Goal: Task Accomplishment & Management: Manage account settings

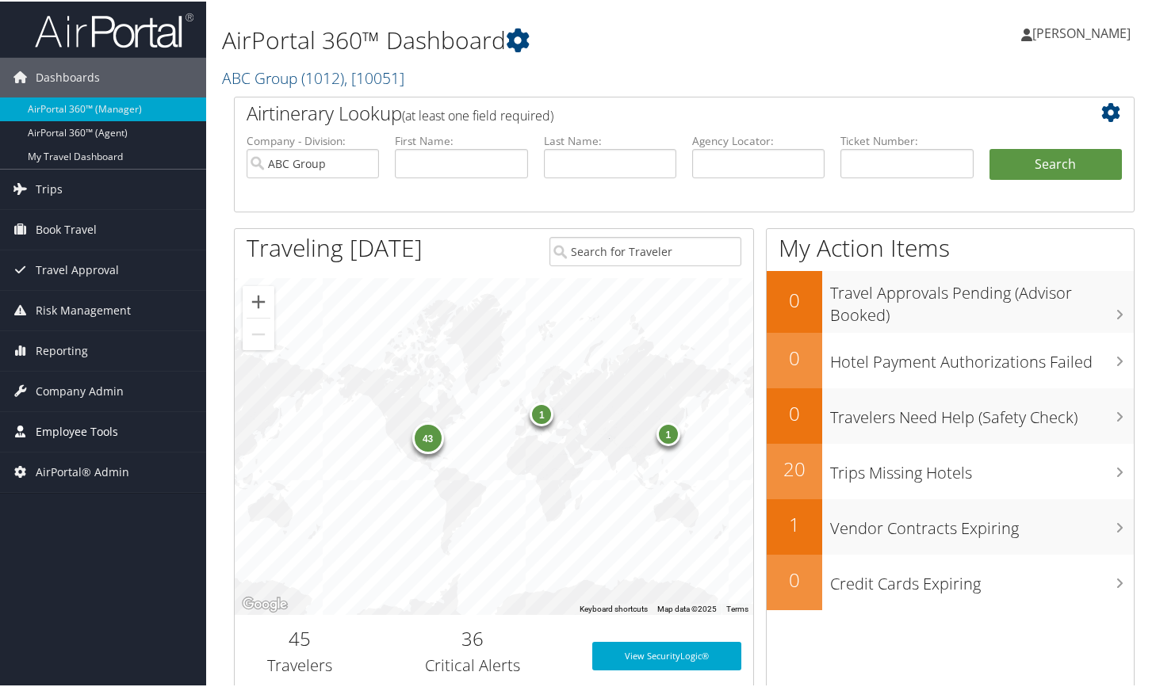
click at [113, 426] on span "Employee Tools" at bounding box center [77, 431] width 82 height 40
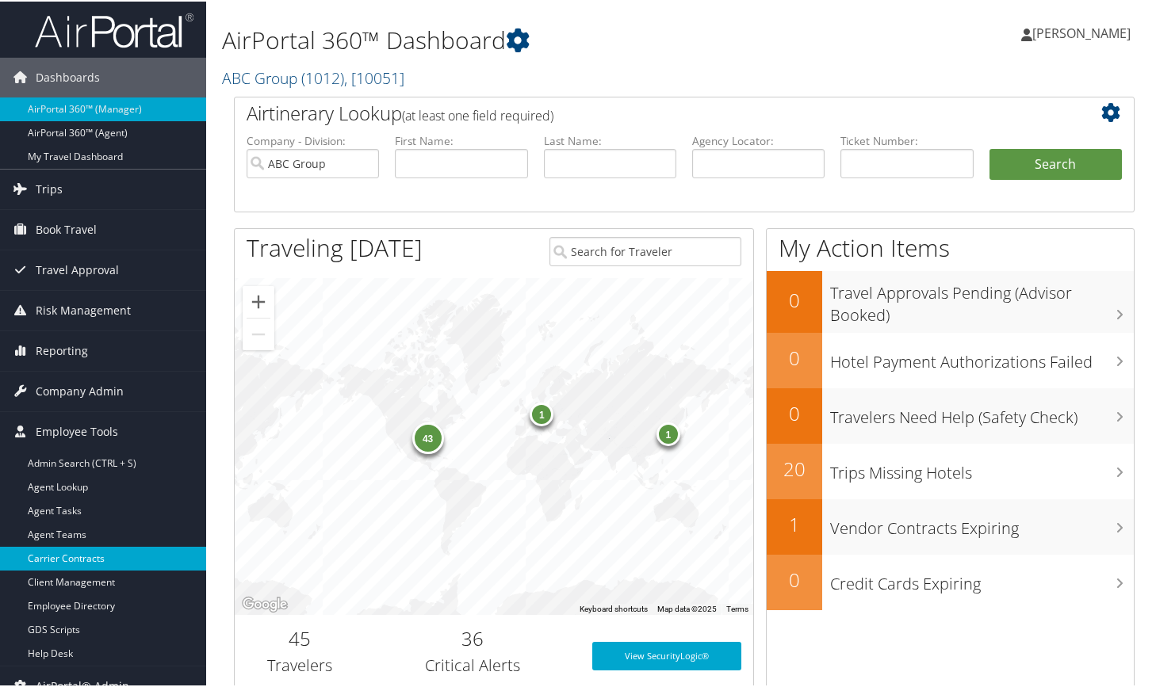
click at [76, 556] on link "Carrier Contracts" at bounding box center [103, 557] width 206 height 24
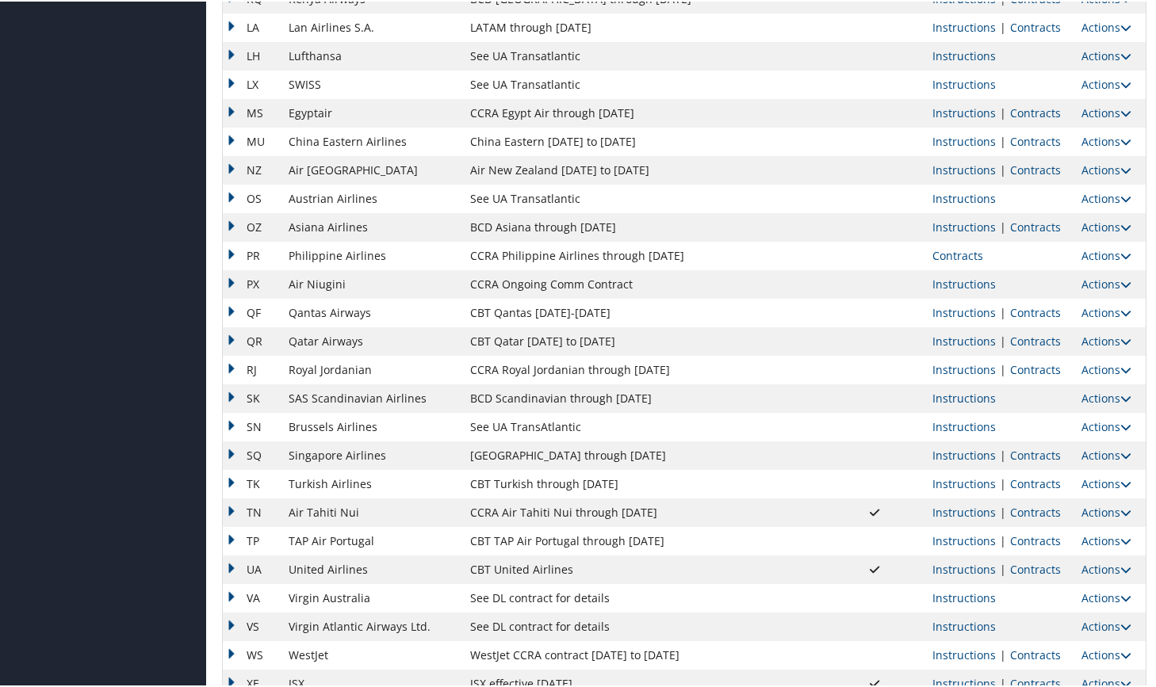
scroll to position [1165, 0]
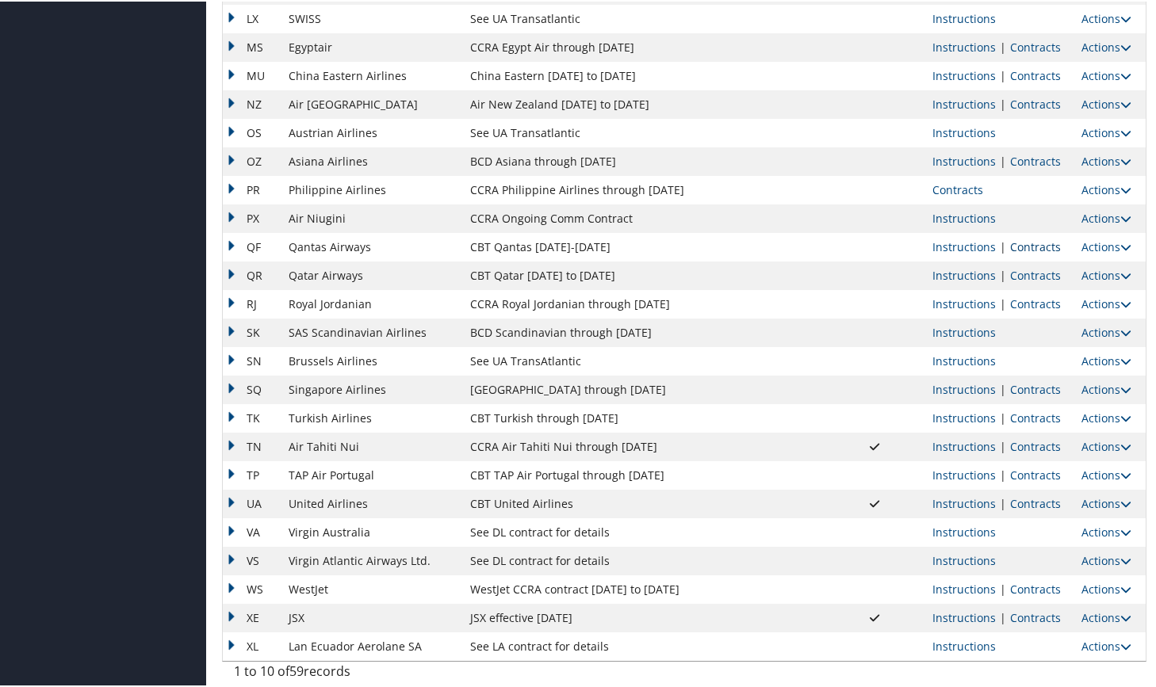
click at [1021, 243] on link "Contracts" at bounding box center [1035, 245] width 51 height 15
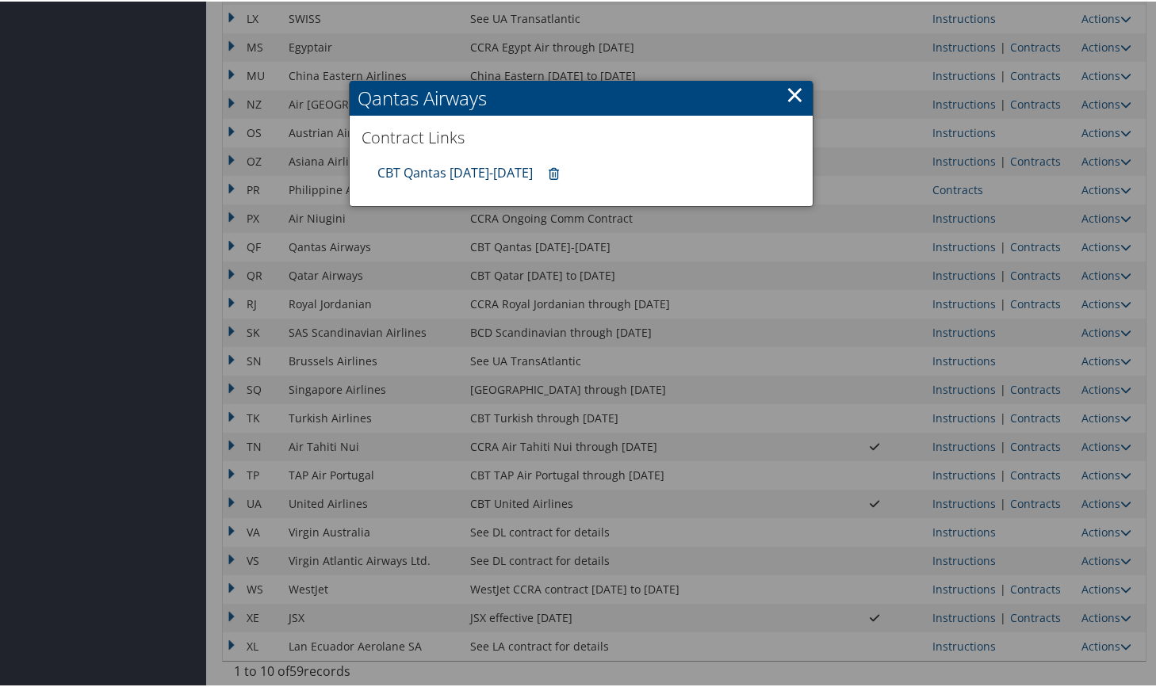
click at [504, 177] on link "CBT Qantas [DATE]-[DATE]" at bounding box center [454, 170] width 155 height 17
click at [790, 97] on link "×" at bounding box center [794, 93] width 18 height 32
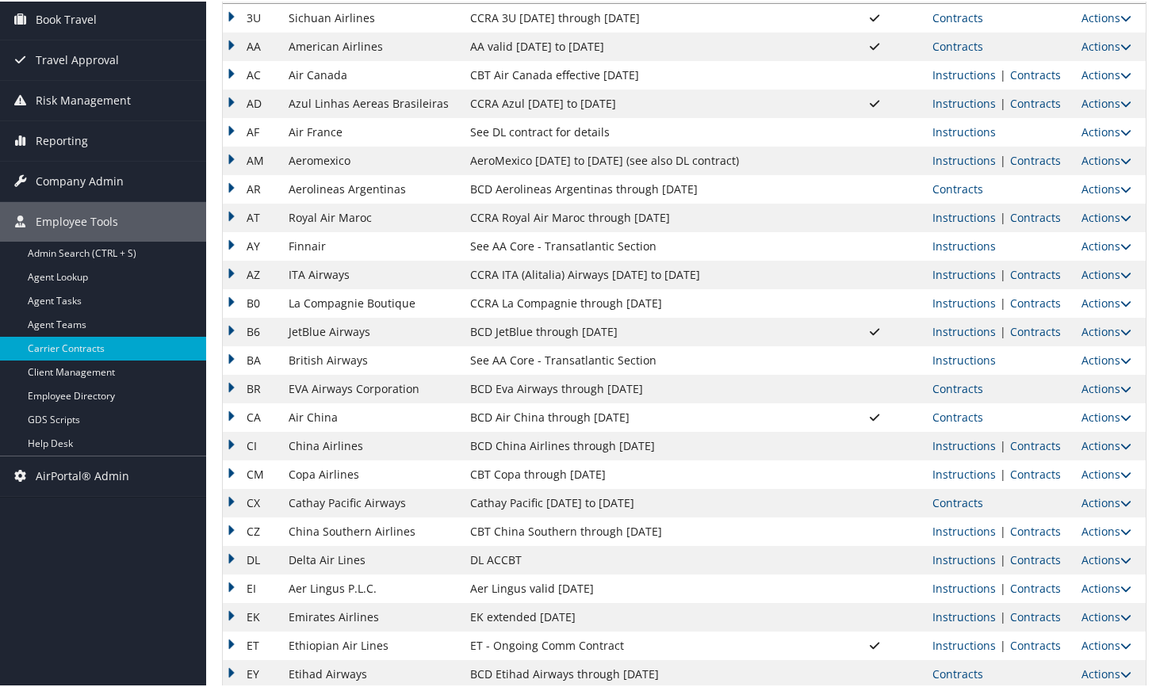
scroll to position [109, 0]
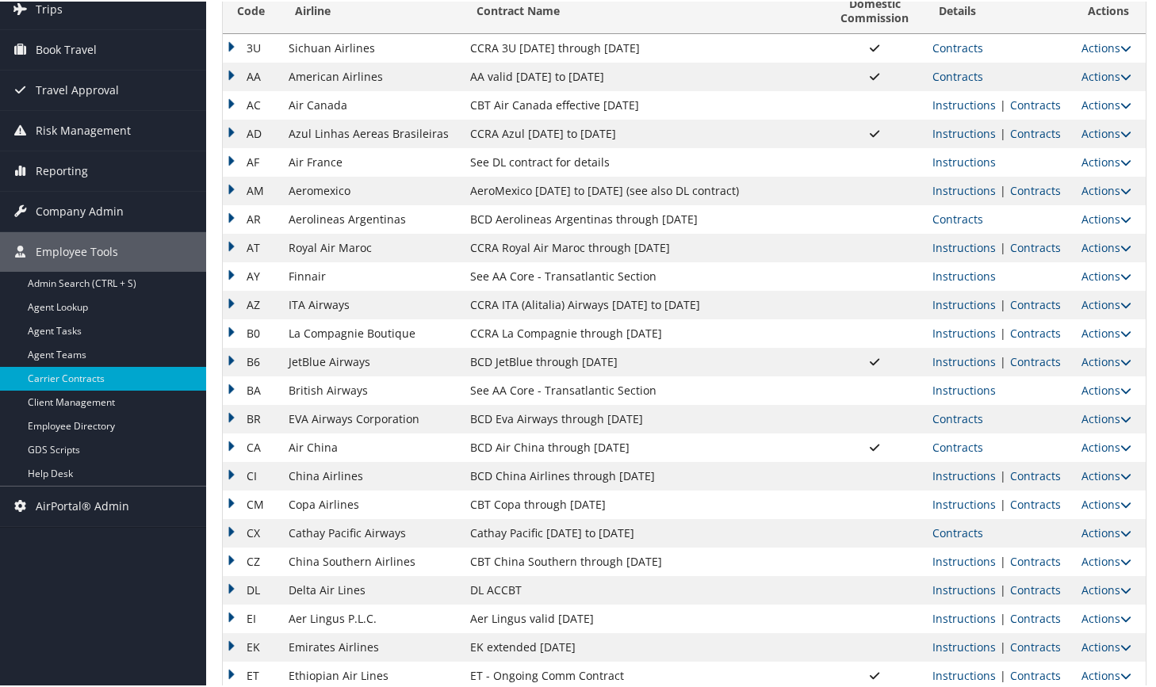
click at [1041, 362] on link "Contracts" at bounding box center [1035, 360] width 51 height 15
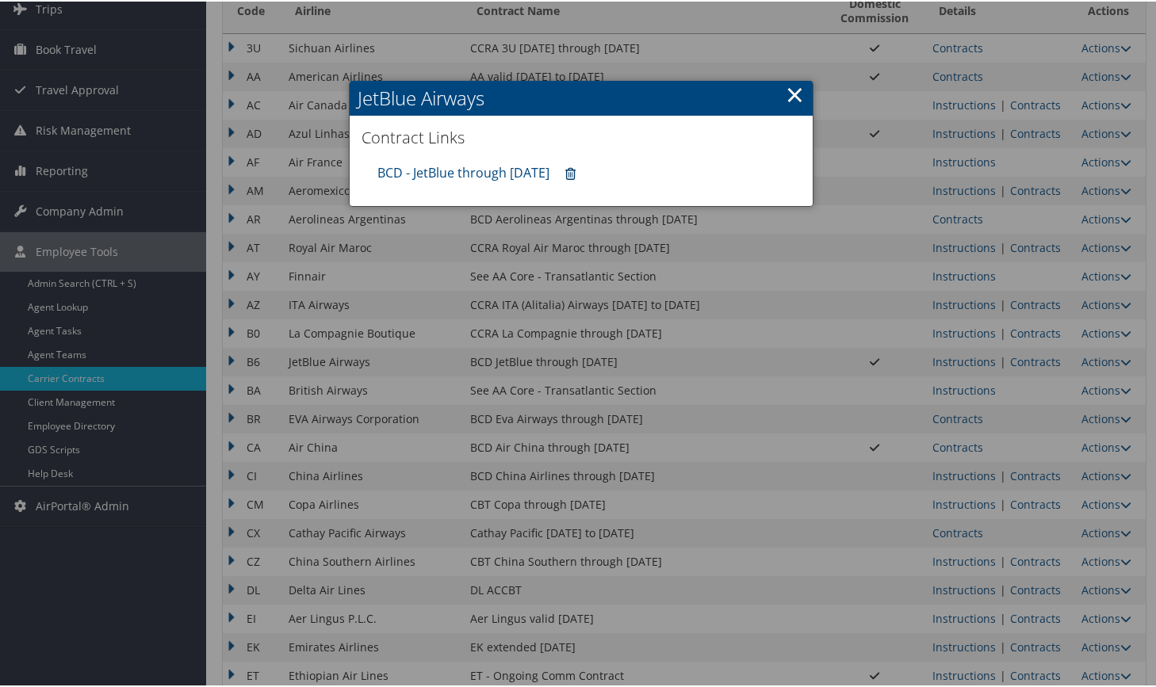
click at [570, 173] on icon at bounding box center [570, 173] width 10 height 1
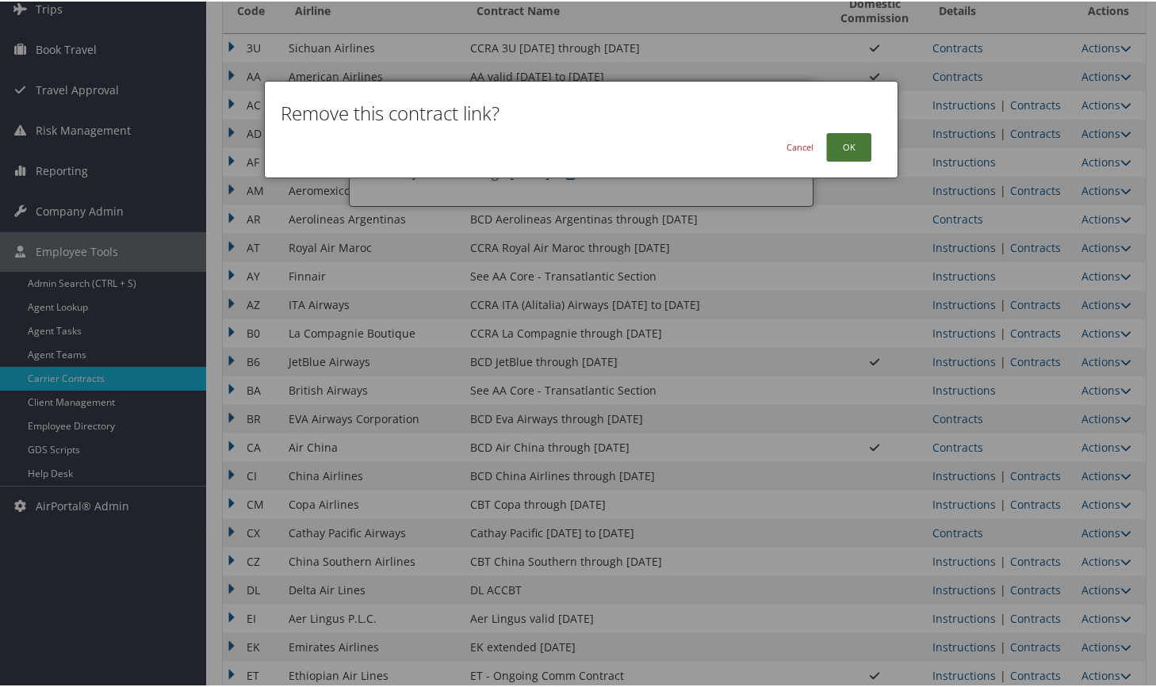
click at [837, 152] on button "OK" at bounding box center [848, 146] width 45 height 29
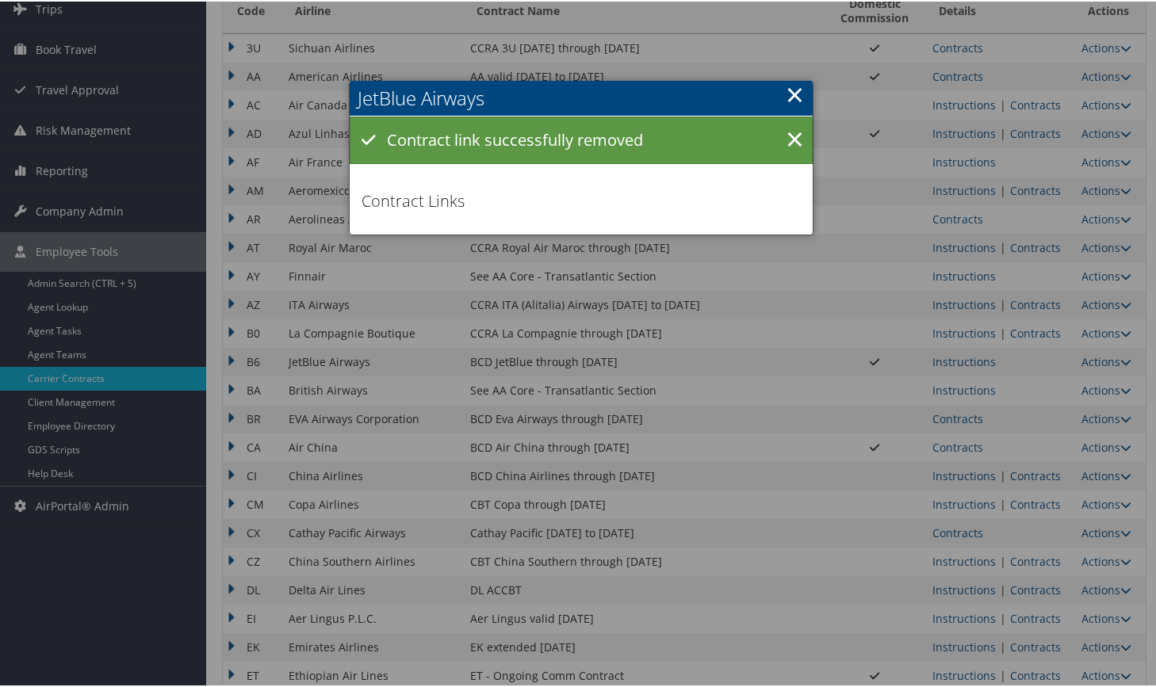
click at [991, 353] on div at bounding box center [581, 343] width 1162 height 687
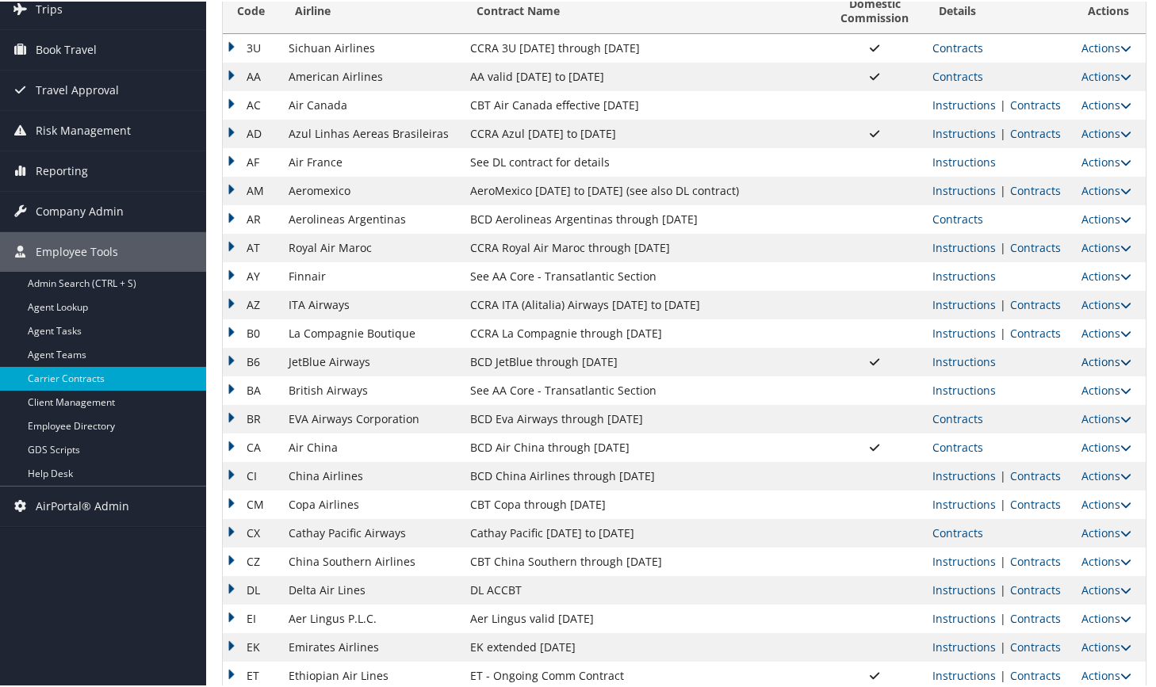
click at [1087, 360] on link "Actions" at bounding box center [1106, 360] width 50 height 15
click at [1068, 383] on link "Upload Contract" at bounding box center [1063, 383] width 113 height 27
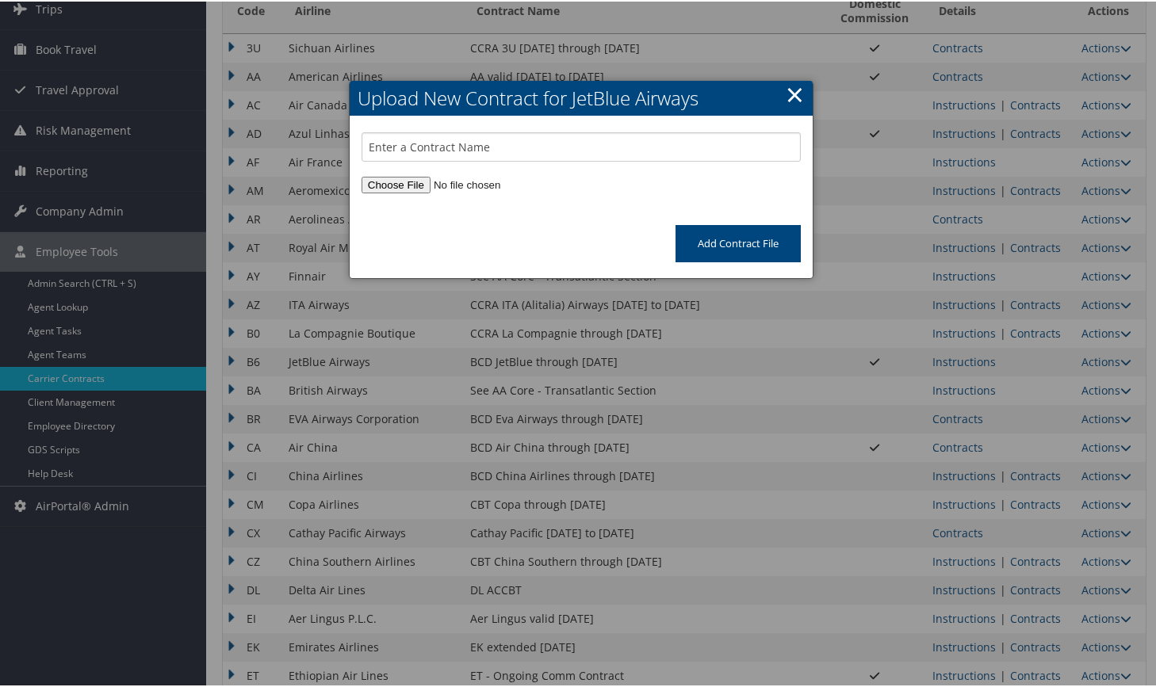
click at [414, 182] on input "file" at bounding box center [580, 183] width 439 height 17
type input "C:\fakepath\JetBlue B6 valid [DATE].pdf"
click at [466, 154] on input "text" at bounding box center [580, 145] width 439 height 29
type input "JetBlue B6 valid [DATE]"
click at [725, 245] on input "Add Contract File" at bounding box center [737, 241] width 125 height 37
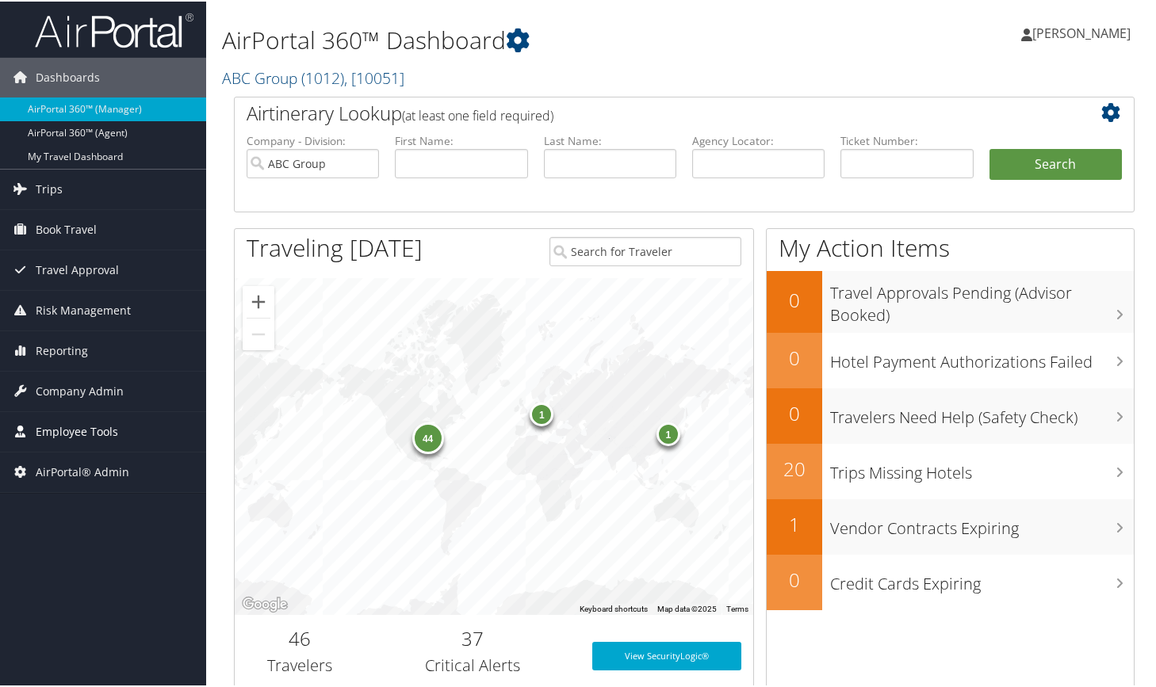
click at [66, 437] on span "Employee Tools" at bounding box center [77, 431] width 82 height 40
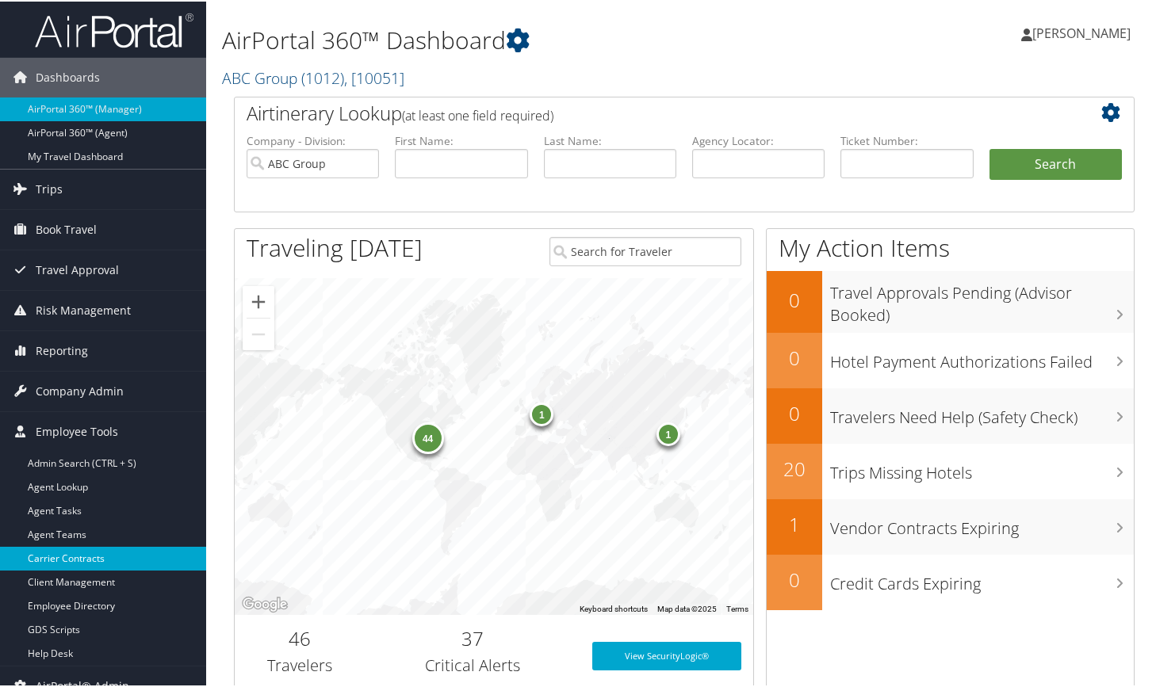
click at [69, 555] on link "Carrier Contracts" at bounding box center [103, 557] width 206 height 24
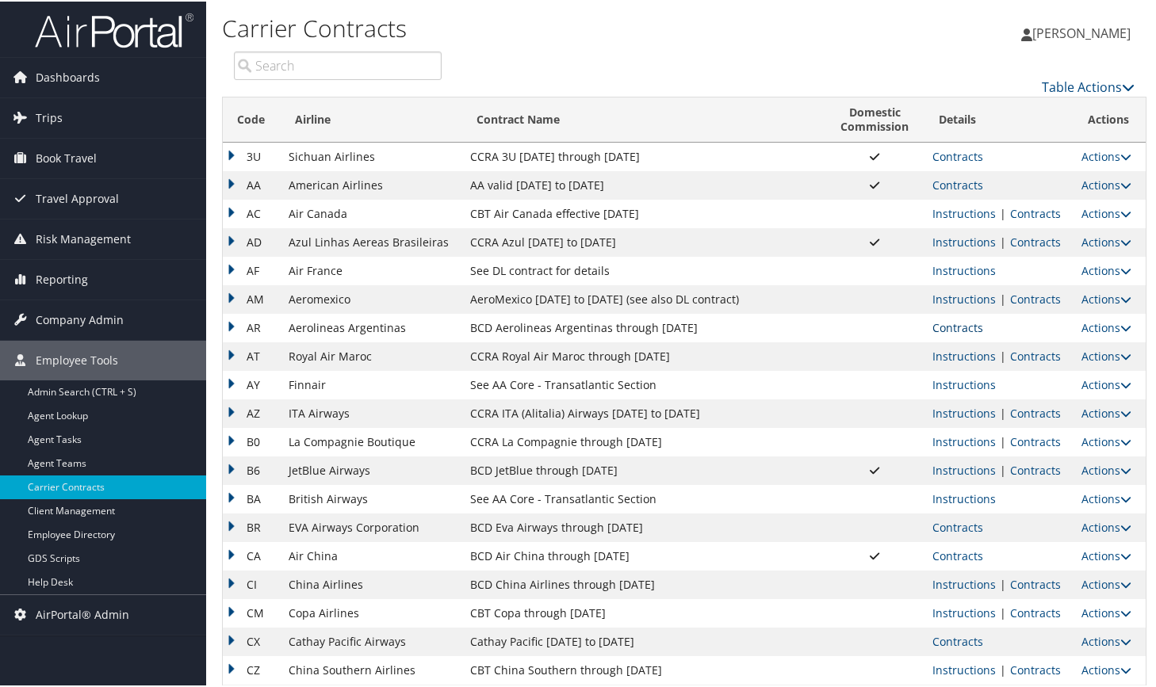
click at [951, 327] on link "Contracts" at bounding box center [957, 326] width 51 height 15
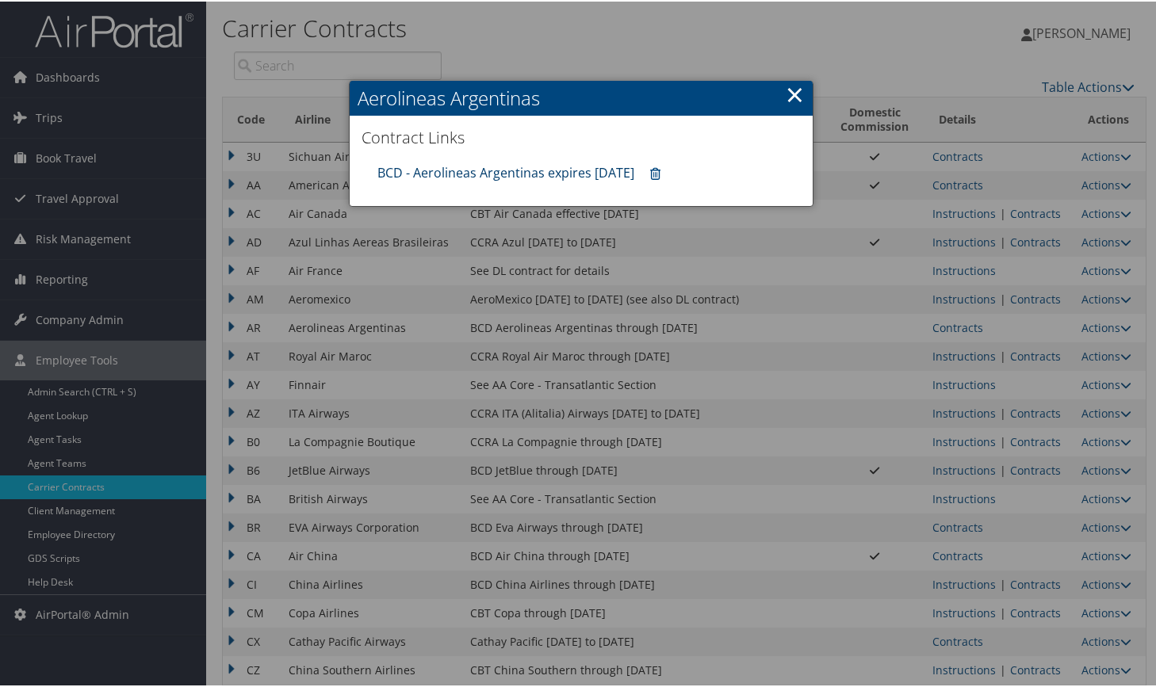
click at [469, 174] on link "BCD - Aerolineas Argentinas expires 12.31.25" at bounding box center [505, 170] width 257 height 17
